Goal: Task Accomplishment & Management: Manage account settings

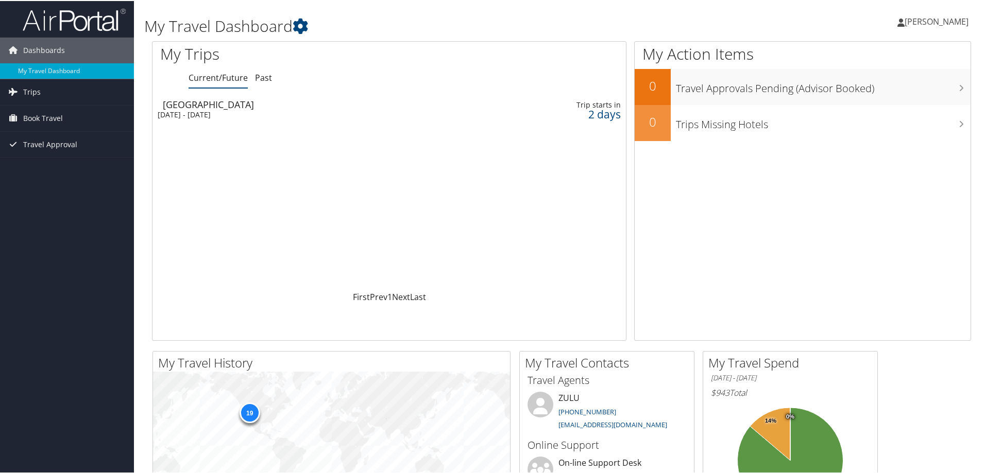
click at [202, 106] on div "Sacramento" at bounding box center [313, 103] width 300 height 9
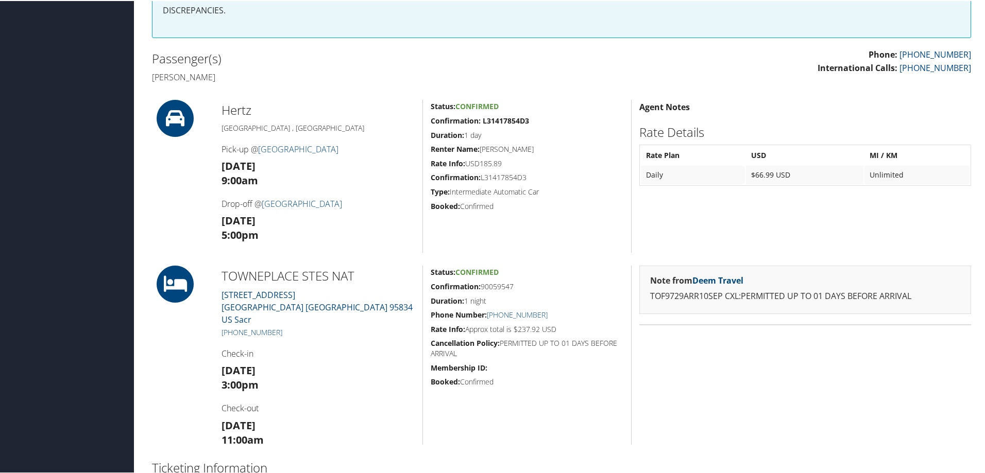
scroll to position [155, 0]
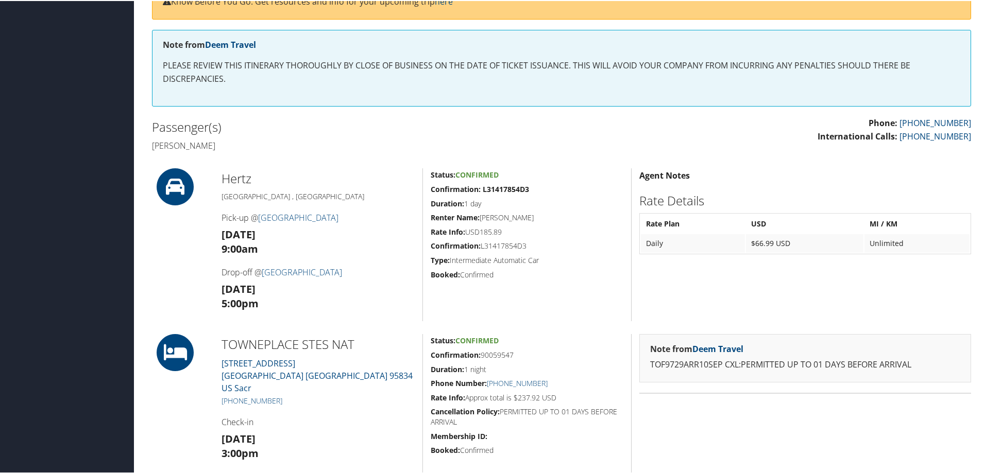
click at [489, 232] on h5 "Rate Info: USD185.89" at bounding box center [527, 231] width 193 height 10
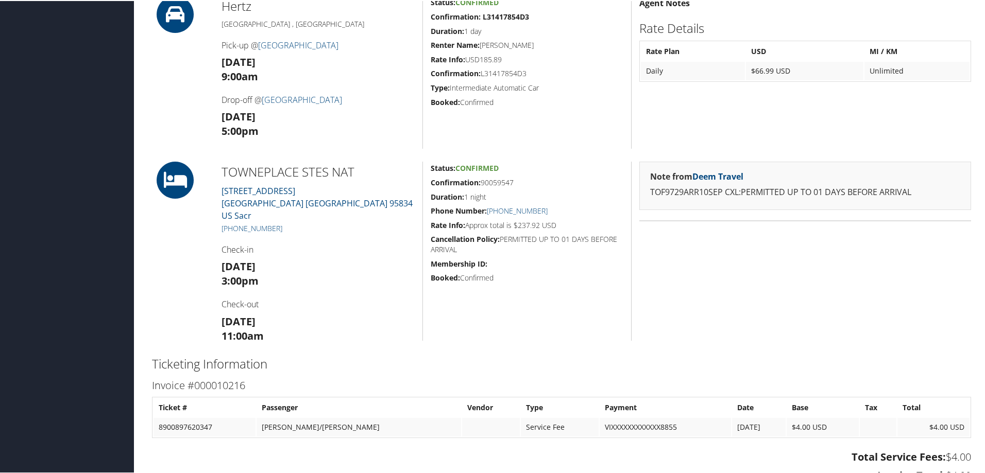
scroll to position [258, 0]
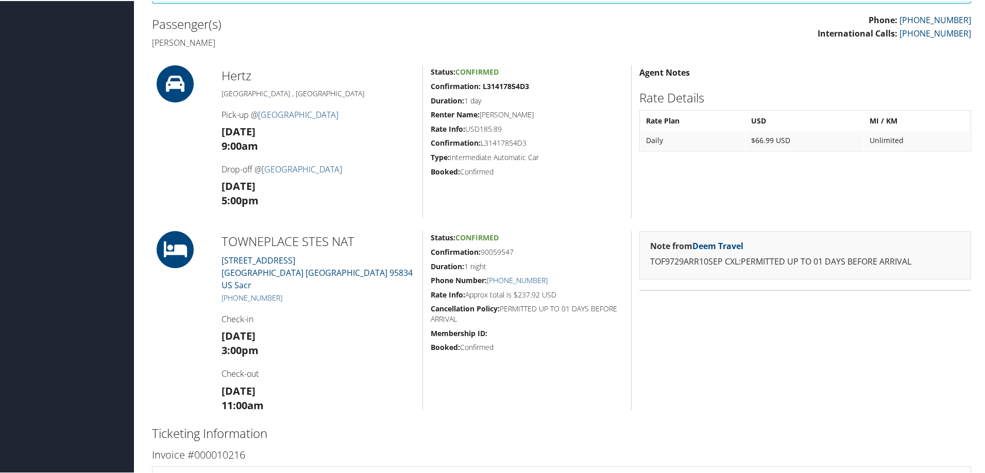
click at [183, 73] on icon at bounding box center [175, 82] width 46 height 37
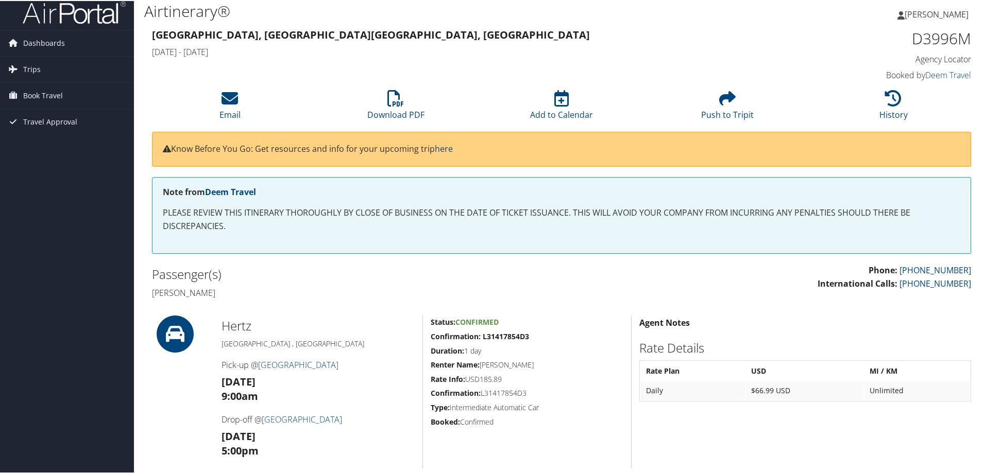
scroll to position [0, 0]
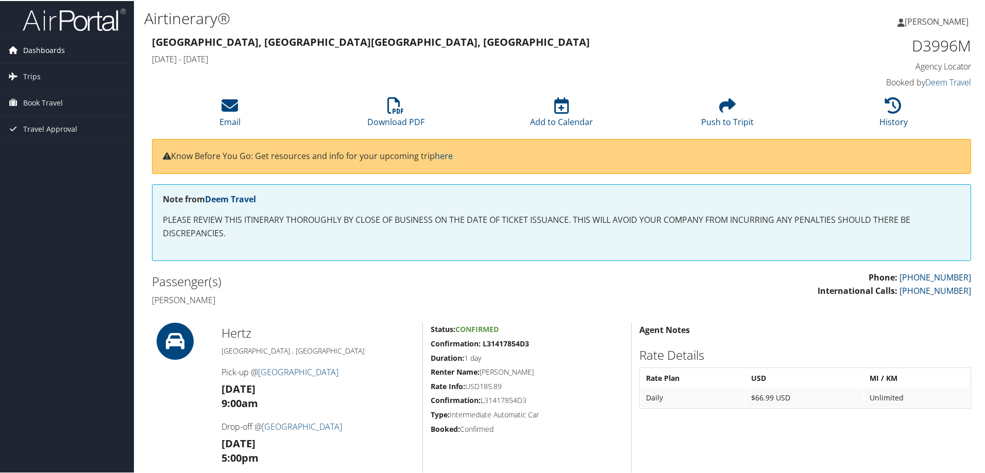
click at [46, 49] on span "Dashboards" at bounding box center [44, 50] width 42 height 26
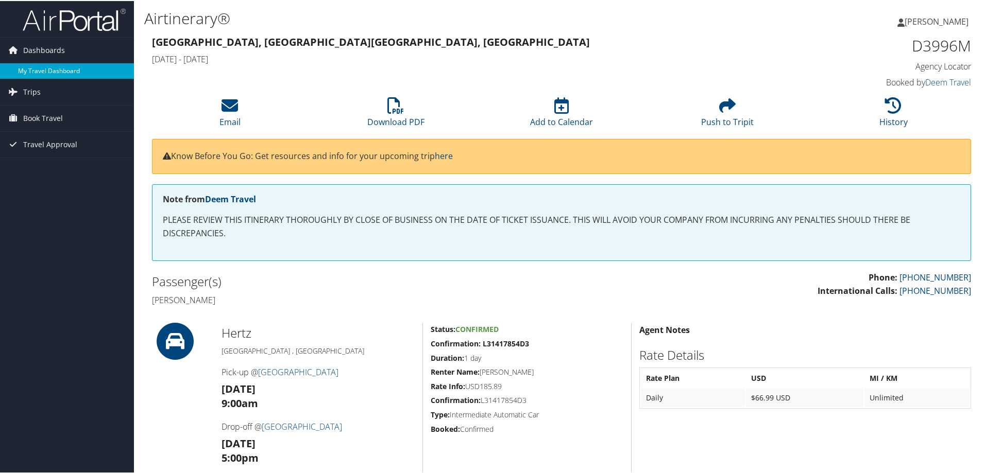
click at [41, 70] on link "My Travel Dashboard" at bounding box center [67, 69] width 134 height 15
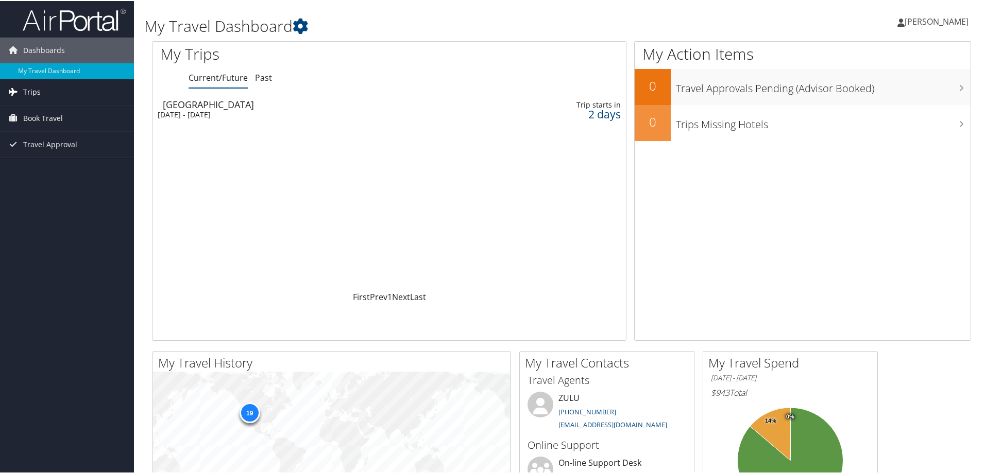
click at [39, 91] on span "Trips" at bounding box center [32, 91] width 18 height 26
click at [38, 113] on link "Current/Future Trips" at bounding box center [67, 111] width 134 height 15
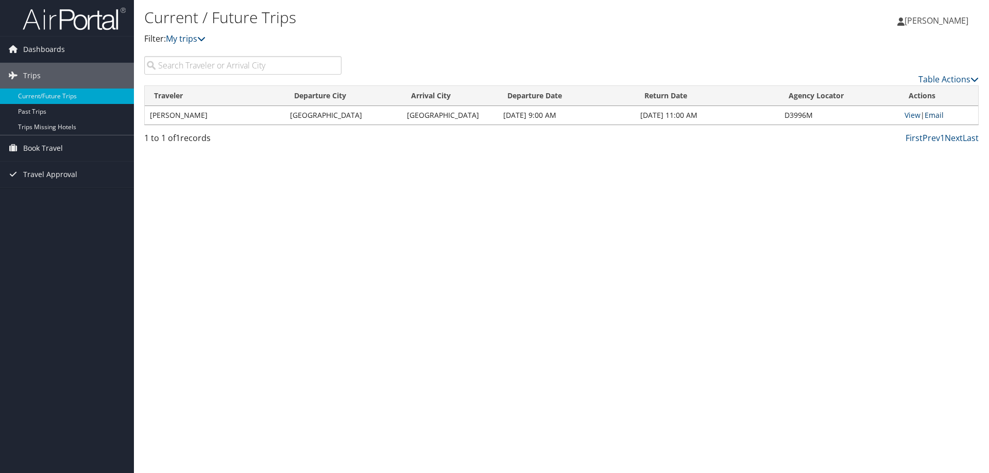
click at [933, 113] on link "Email" at bounding box center [933, 115] width 19 height 10
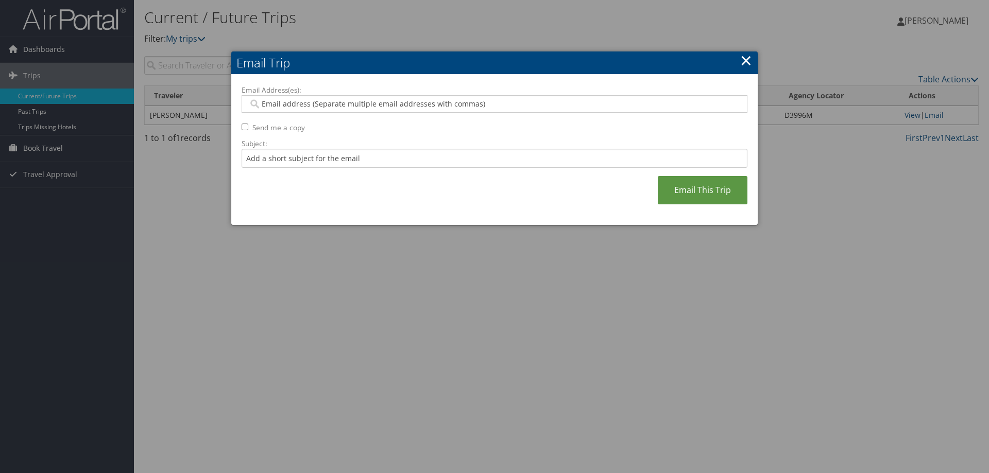
click at [746, 61] on link "×" at bounding box center [746, 60] width 12 height 21
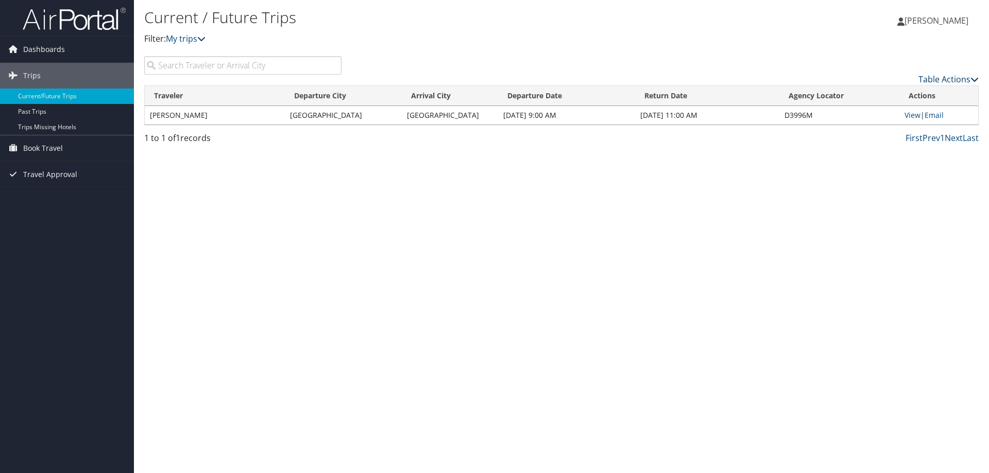
click at [956, 76] on link "Table Actions" at bounding box center [948, 79] width 60 height 11
click at [41, 148] on span "Book Travel" at bounding box center [43, 148] width 40 height 26
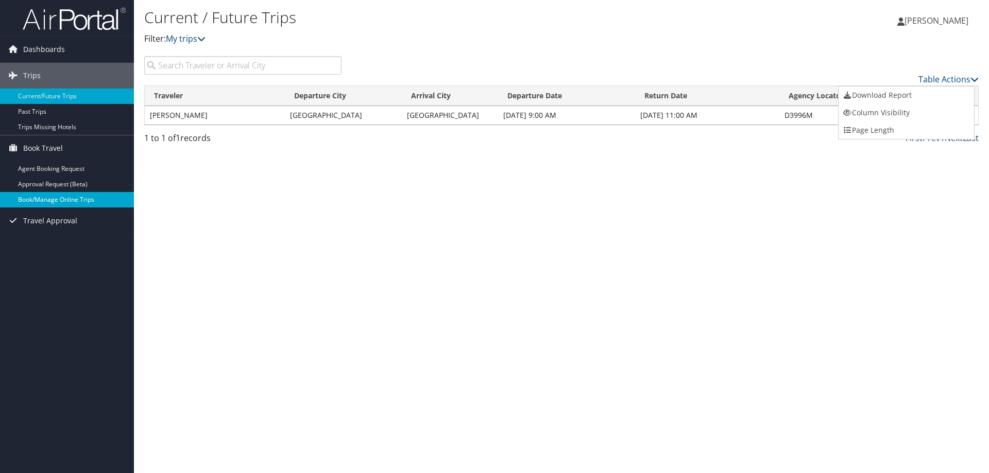
click at [59, 200] on link "Book/Manage Online Trips" at bounding box center [67, 199] width 134 height 15
